Goal: Complete application form

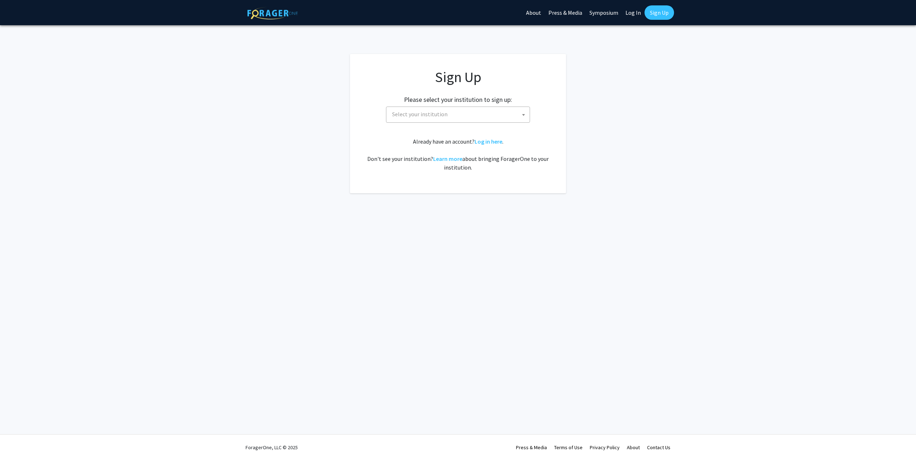
click at [504, 120] on span "Select your institution" at bounding box center [459, 114] width 140 height 15
type input "jo"
select select "1"
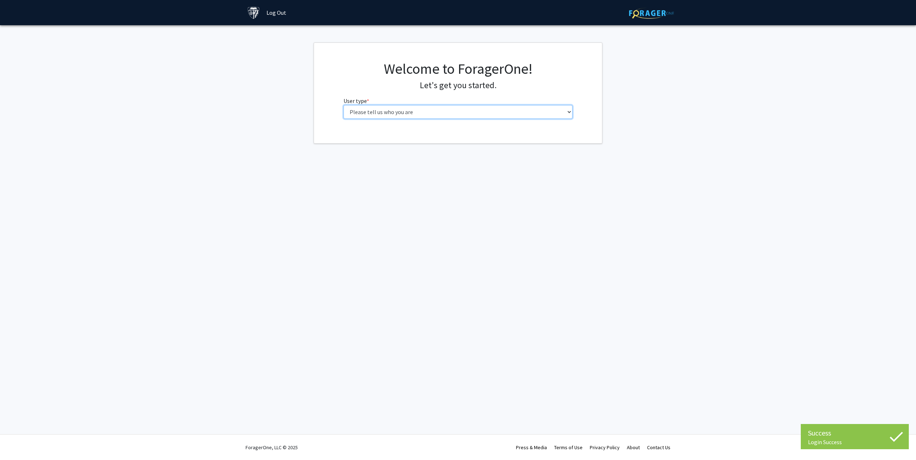
click at [402, 115] on select "Please tell us who you are Undergraduate Student Master's Student Doctoral Cand…" at bounding box center [458, 112] width 229 height 14
select select "2: masters"
click at [398, 146] on input "First Name * required" at bounding box center [458, 140] width 229 height 14
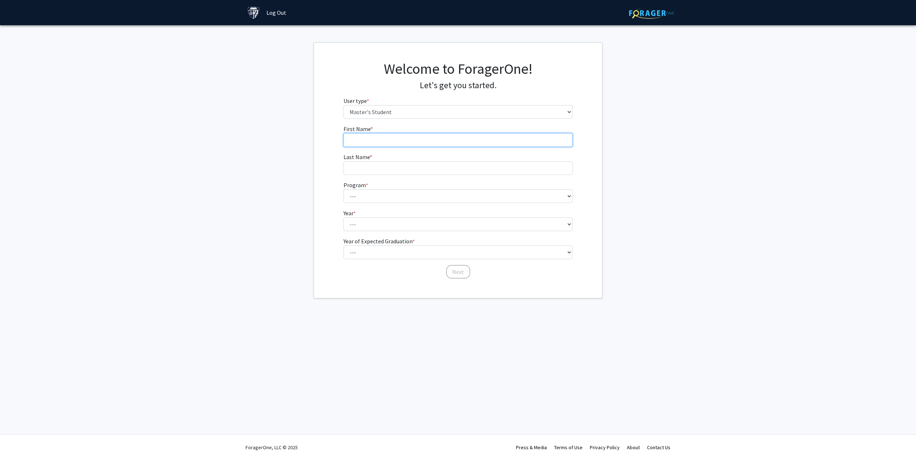
type input "Oladunni"
type input "Olowoporoku"
click at [398, 192] on select "--- Anatomy Education Applied and Computational Mathematics Applied Biomedical …" at bounding box center [458, 196] width 229 height 14
select select "15: 8"
click at [374, 226] on select "--- First Year Second Year" at bounding box center [458, 225] width 229 height 14
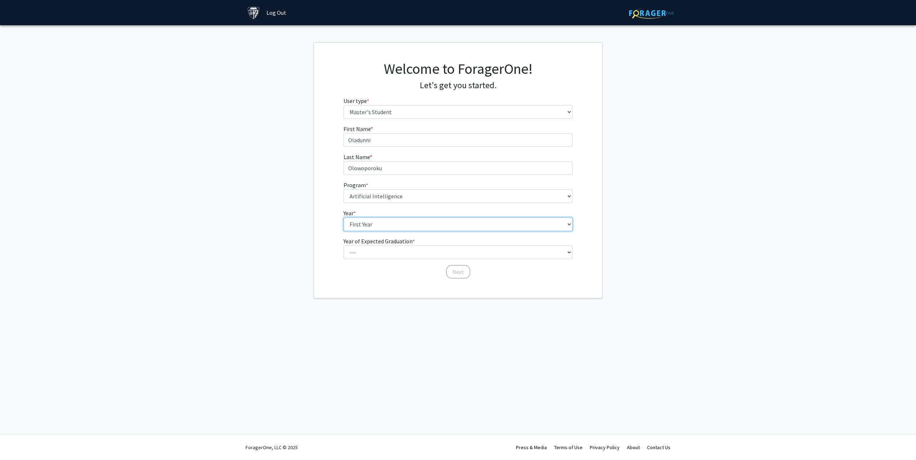
click at [373, 228] on select "--- First Year Second Year" at bounding box center [458, 225] width 229 height 14
select select "2: second_year"
click at [374, 246] on select "--- 2025 2026 2027 2028 2029 2030 2031 2032 2033 2034" at bounding box center [458, 253] width 229 height 14
select select "2: 2026"
click at [462, 274] on button "Next" at bounding box center [458, 272] width 24 height 14
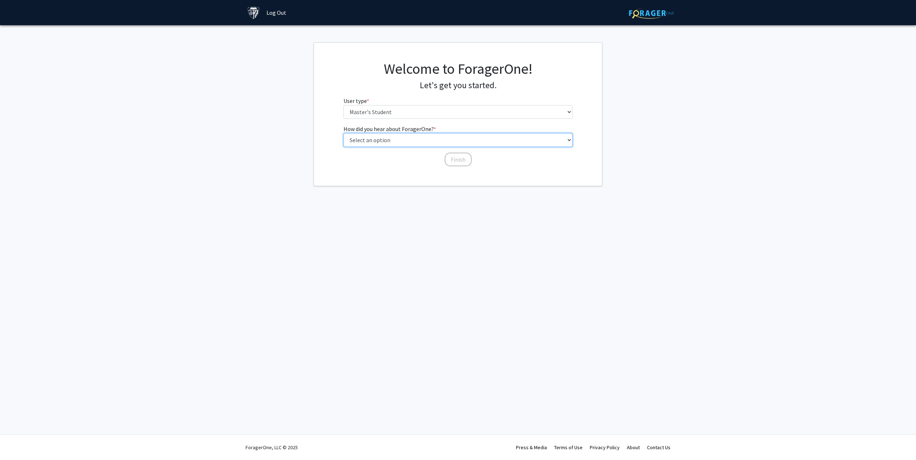
click at [394, 140] on select "Select an option Peer/student recommendation Faculty/staff recommendation Unive…" at bounding box center [458, 140] width 229 height 14
select select "3: university_website"
click at [443, 156] on div "Finish" at bounding box center [458, 156] width 229 height 7
click at [451, 157] on button "Finish" at bounding box center [458, 160] width 27 height 14
